Goal: Task Accomplishment & Management: Use online tool/utility

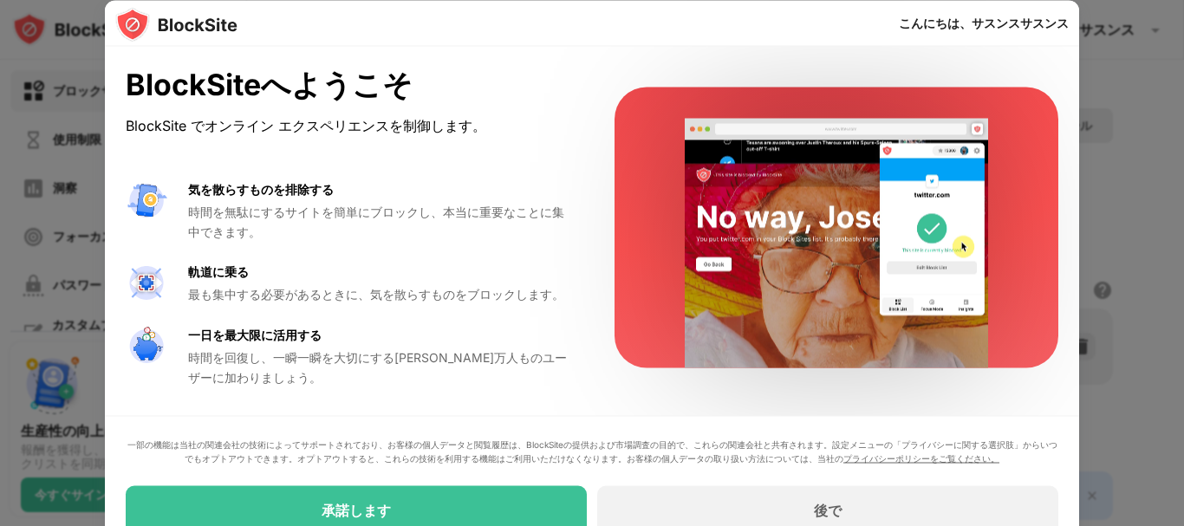
click at [433, 460] on font "一部の機能は当社の関連会社の技術によってサポートされており、お客様の個人データと閲覧履歴は、BlockSiteの提供および市場調査の目的で、これらの関連会社と…" at bounding box center [592, 450] width 930 height 24
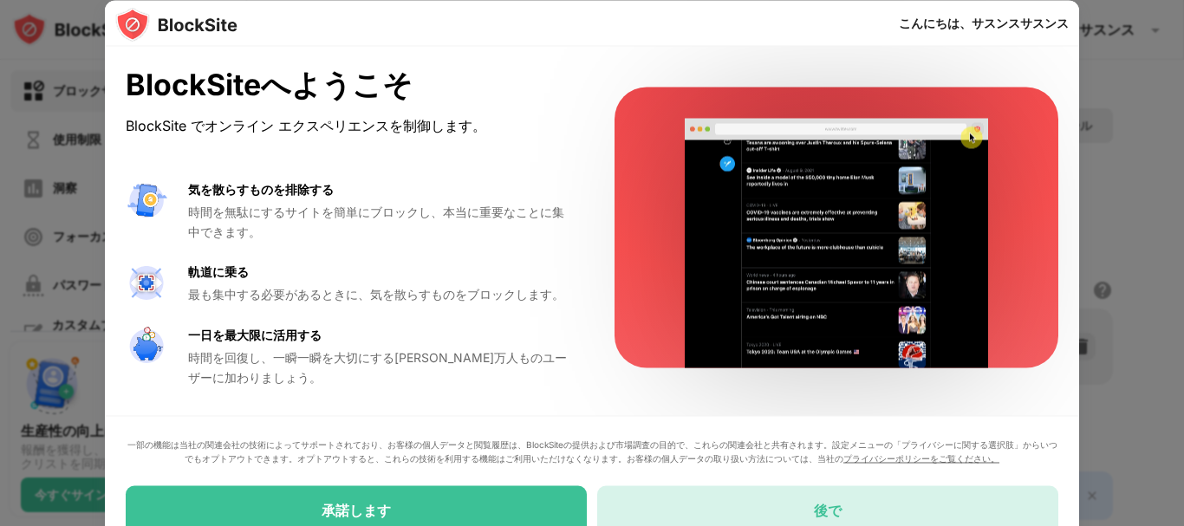
click at [730, 498] on div "後で" at bounding box center [827, 509] width 461 height 49
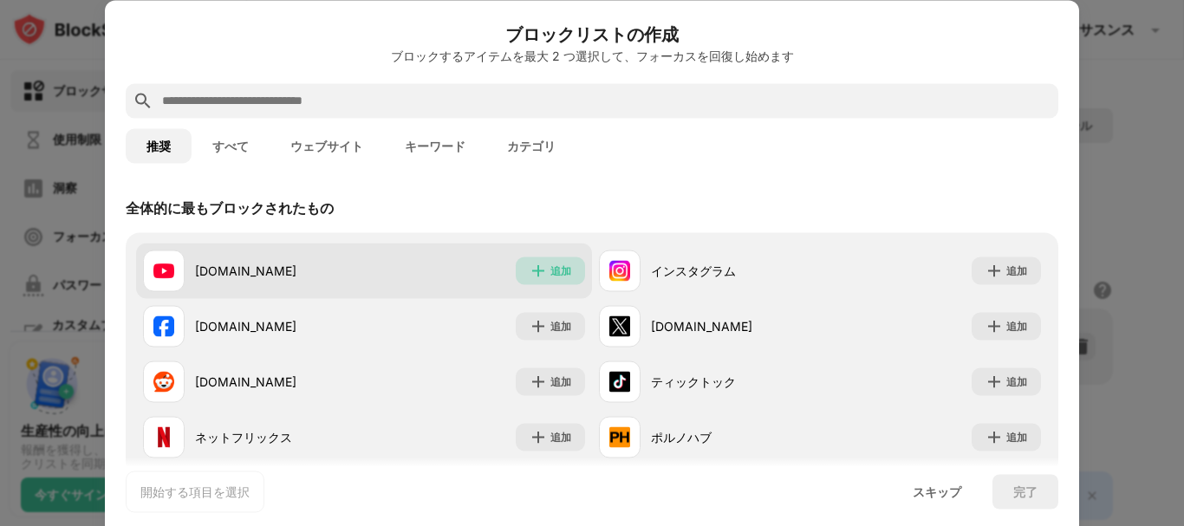
click at [529, 274] on img at bounding box center [537, 270] width 17 height 17
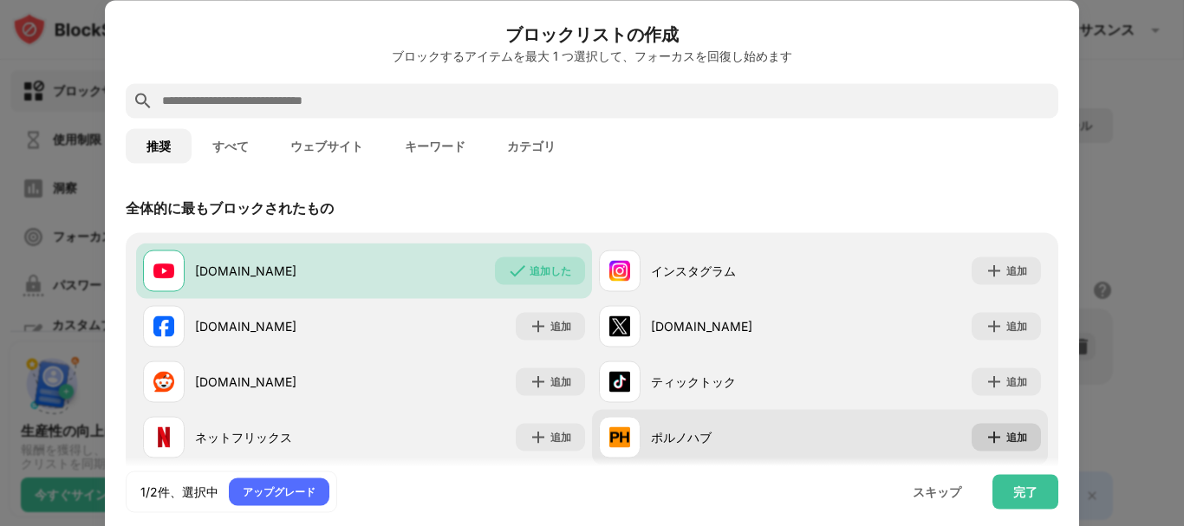
click at [985, 440] on img at bounding box center [993, 436] width 17 height 17
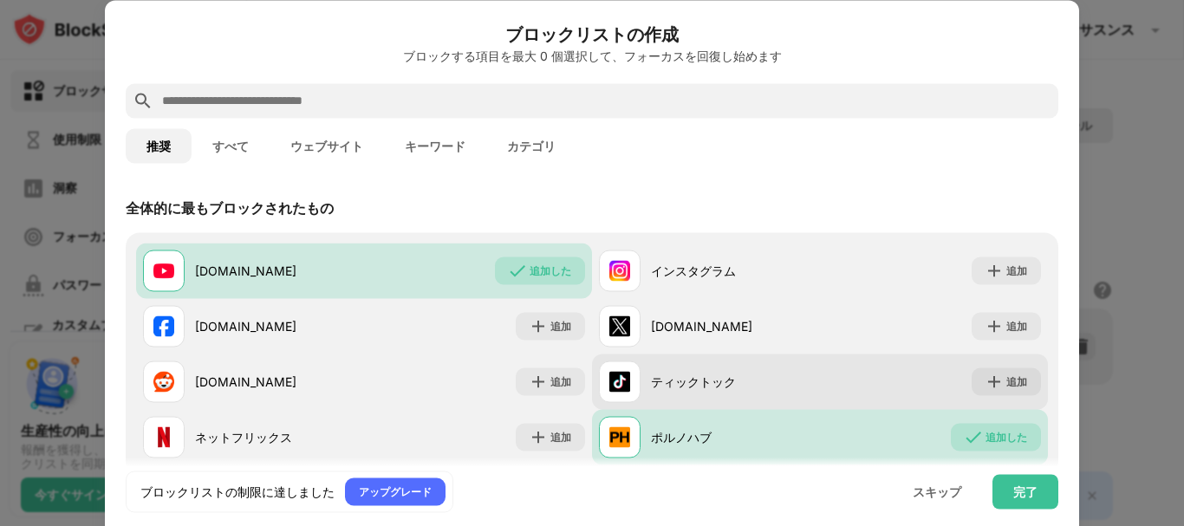
click at [980, 364] on div "ティックトック 追加" at bounding box center [820, 381] width 456 height 55
click at [985, 377] on img at bounding box center [993, 381] width 17 height 17
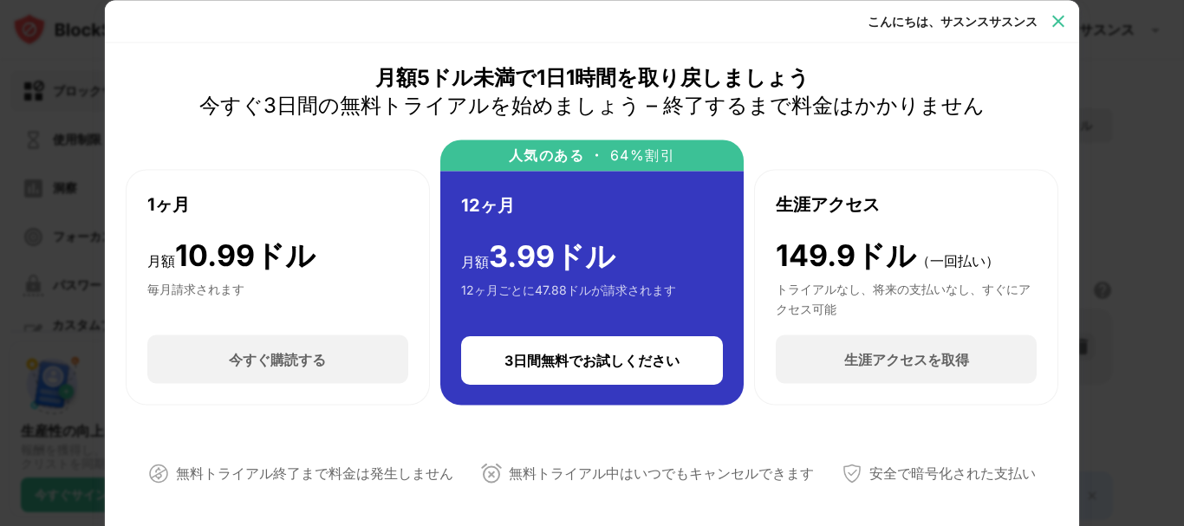
click at [1057, 25] on img at bounding box center [1057, 20] width 17 height 17
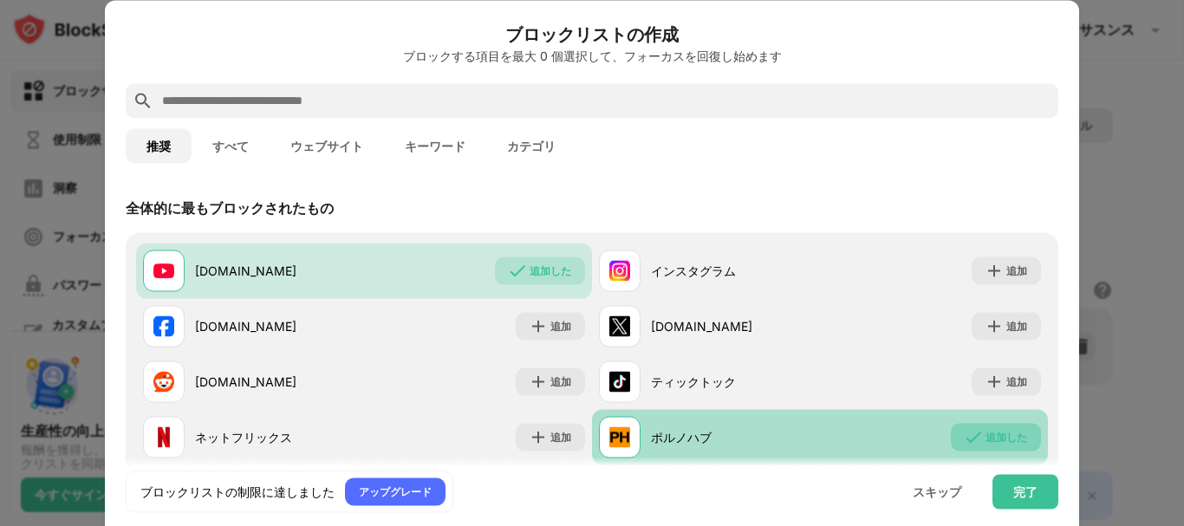
click at [964, 435] on img at bounding box center [972, 436] width 17 height 17
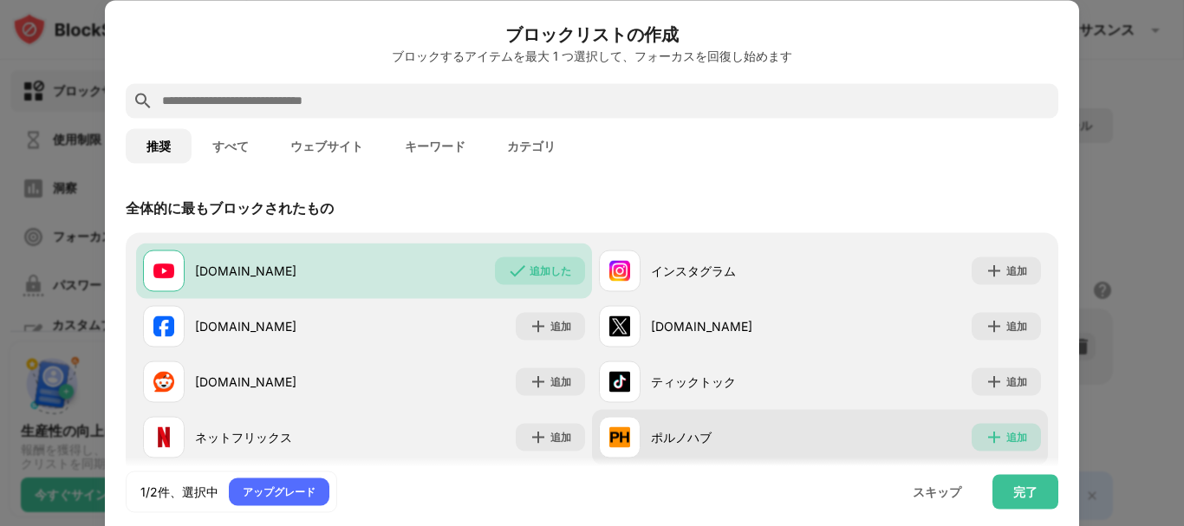
click at [1019, 443] on div "追加" at bounding box center [1005, 437] width 69 height 28
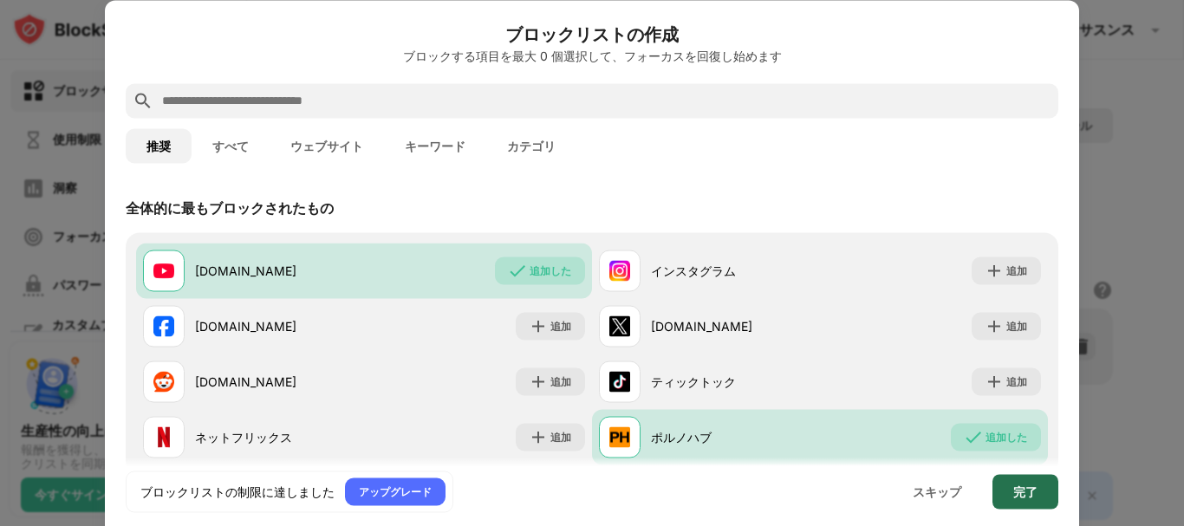
click at [1017, 486] on font "完了" at bounding box center [1025, 490] width 24 height 15
